Goal: Transaction & Acquisition: Purchase product/service

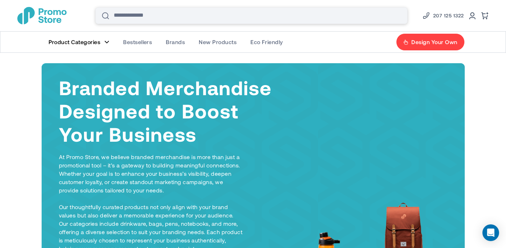
click at [171, 18] on input "Search" at bounding box center [251, 15] width 312 height 17
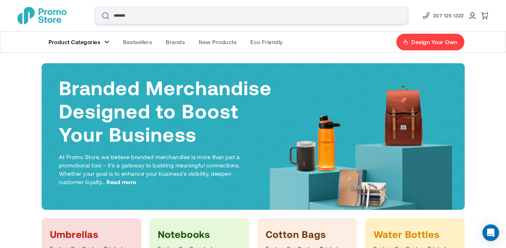
type input "******"
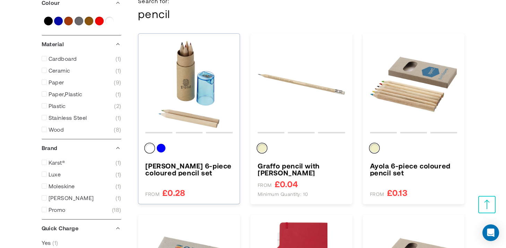
scroll to position [104, 0]
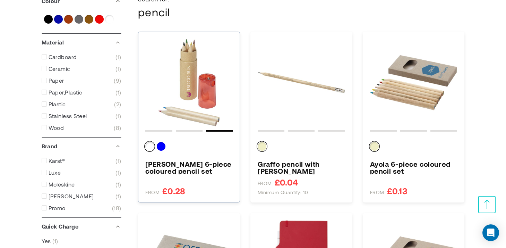
click at [206, 114] on img "Kram 6-piece coloured pencil set" at bounding box center [188, 82] width 87 height 87
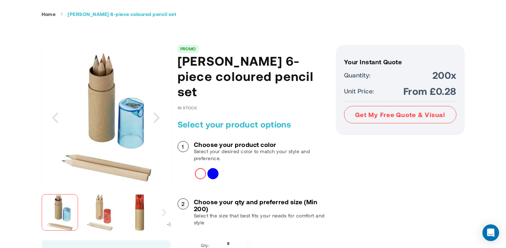
scroll to position [52, 0]
click at [104, 213] on img "Kram 6-piece coloured pencil set" at bounding box center [100, 212] width 36 height 36
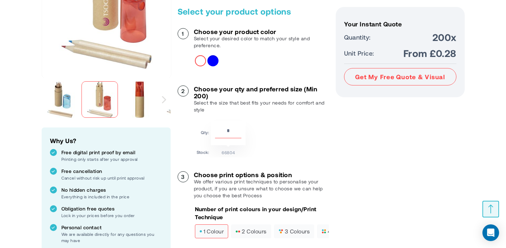
scroll to position [168, 0]
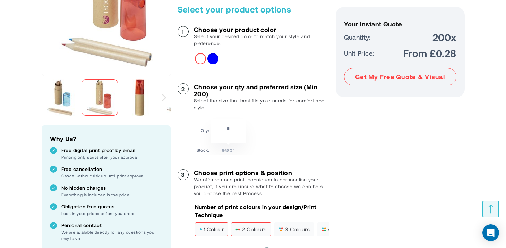
click at [248, 227] on span "2 colours" at bounding box center [251, 229] width 31 height 5
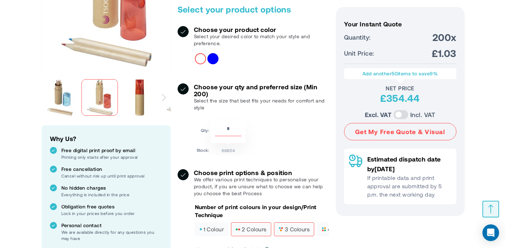
click at [284, 222] on label "3 colours" at bounding box center [294, 229] width 40 height 14
click at [324, 227] on span "4 colours" at bounding box center [337, 229] width 31 height 5
click at [204, 227] on span "1 colour" at bounding box center [211, 229] width 25 height 5
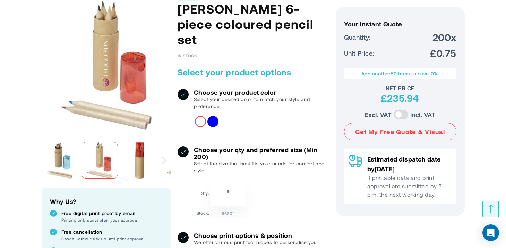
scroll to position [105, 0]
click at [59, 154] on img "Kram 6-piece coloured pencil set" at bounding box center [60, 160] width 36 height 36
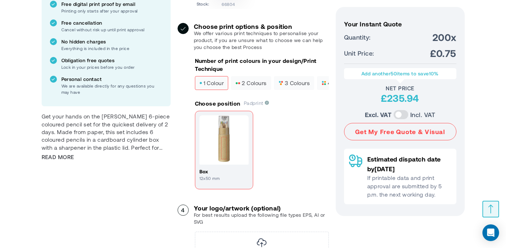
scroll to position [312, 0]
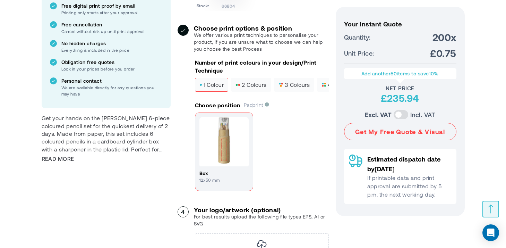
click at [222, 131] on img at bounding box center [223, 141] width 49 height 49
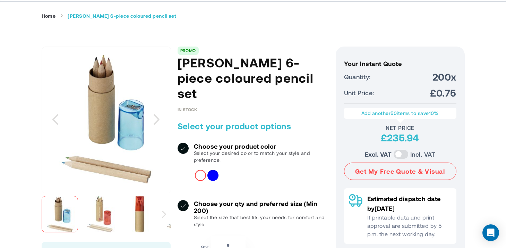
scroll to position [49, 0]
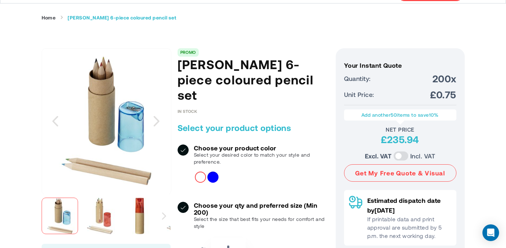
click at [103, 204] on img "Kram 6-piece coloured pencil set" at bounding box center [100, 215] width 36 height 36
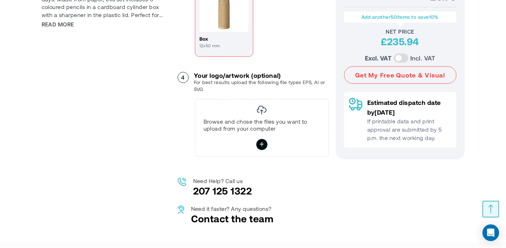
scroll to position [343, 0]
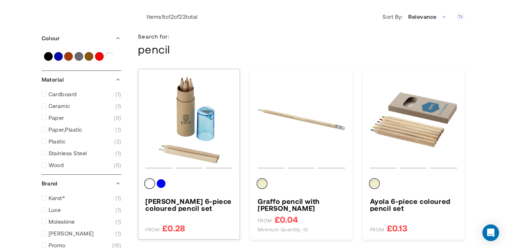
scroll to position [69, 0]
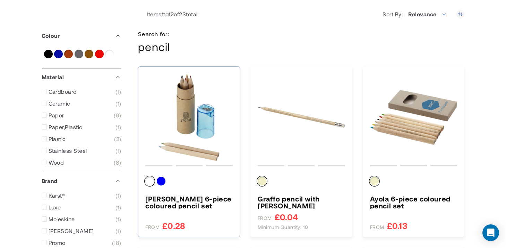
click at [217, 134] on img "Kram 6-piece coloured pencil set" at bounding box center [188, 117] width 87 height 87
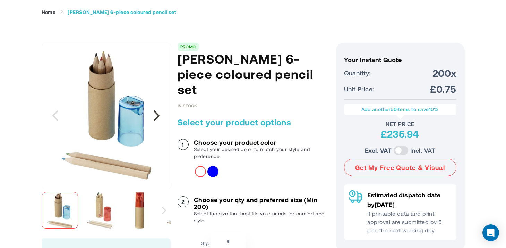
scroll to position [58, 0]
